Goal: Task Accomplishment & Management: Use online tool/utility

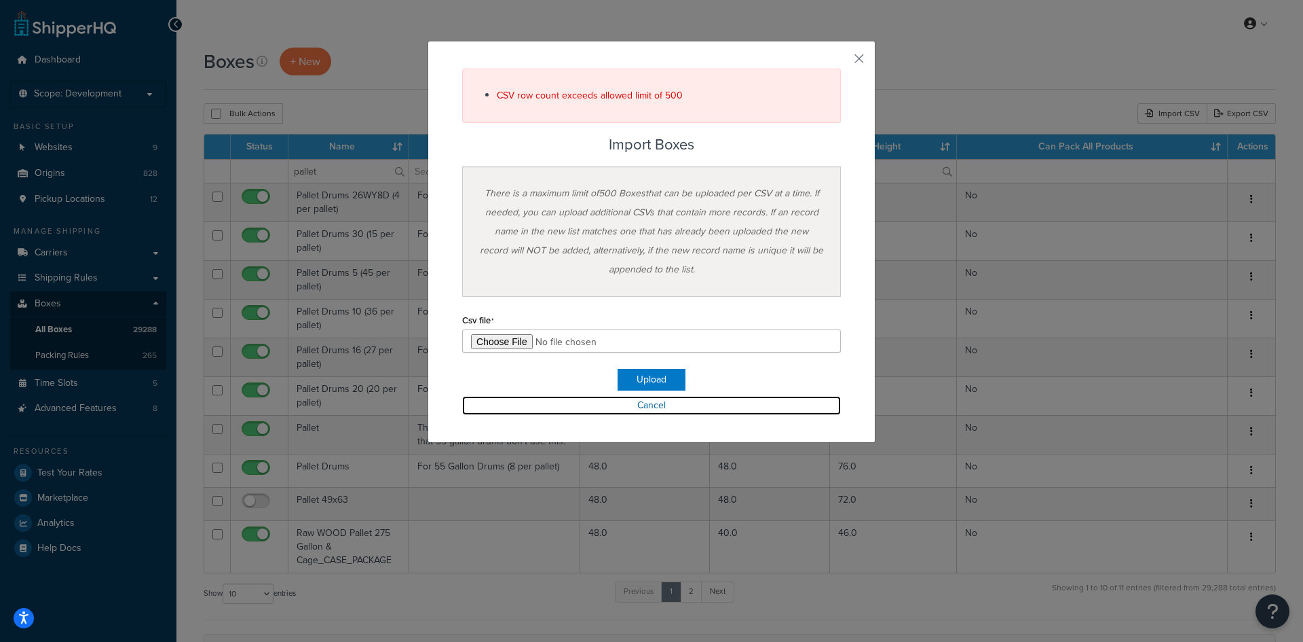
click at [644, 399] on link "Cancel" at bounding box center [651, 405] width 379 height 19
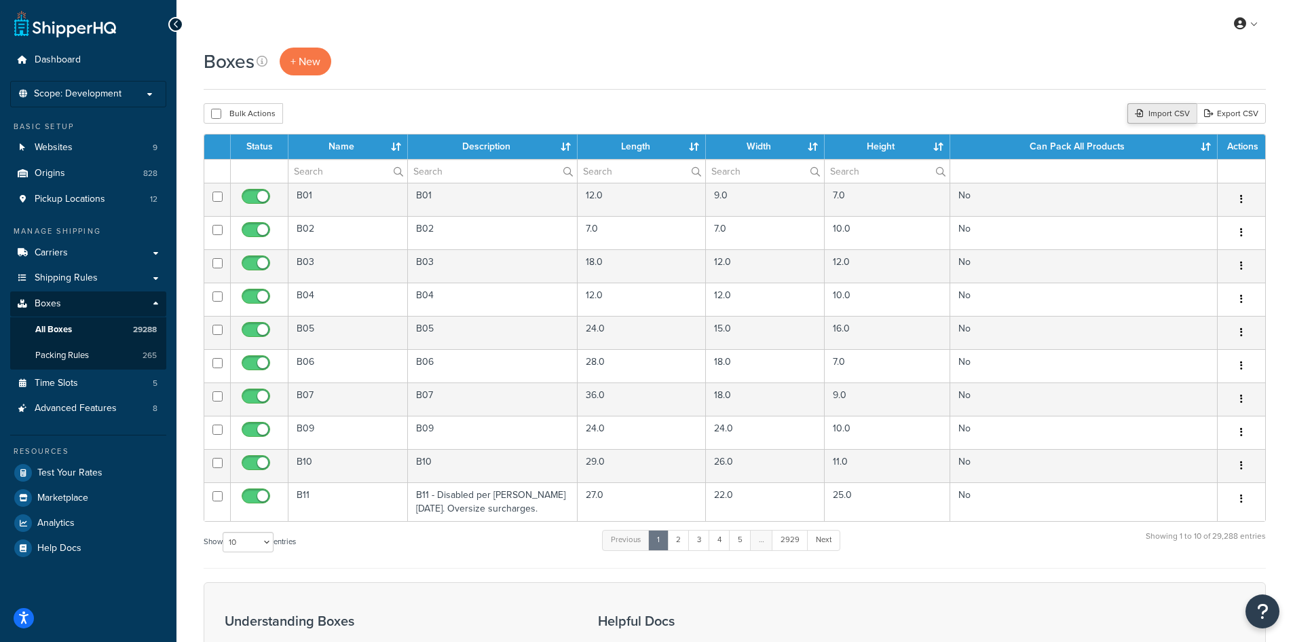
click at [1170, 115] on div "Import CSV" at bounding box center [1162, 113] width 69 height 20
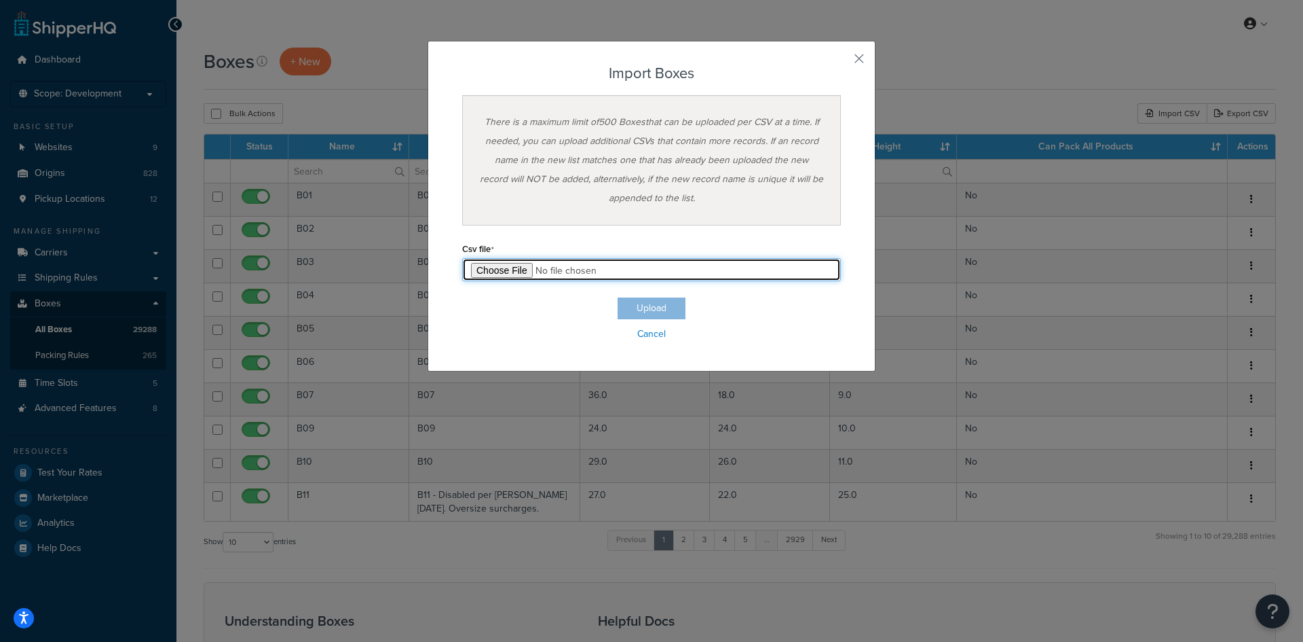
click at [509, 264] on input "file" at bounding box center [651, 269] width 379 height 23
type input "C:\fakepath\Box Import-2025-09-24 LTL-A.csv"
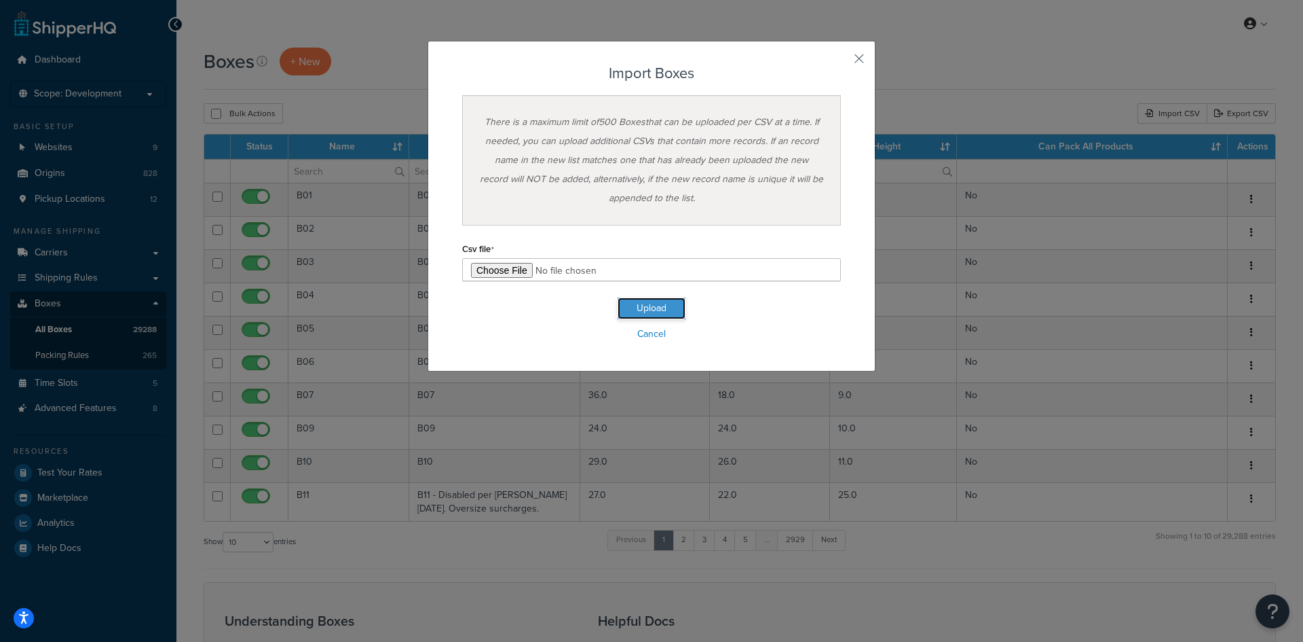
click at [667, 312] on button "Upload" at bounding box center [652, 308] width 68 height 22
